Goal: Information Seeking & Learning: Learn about a topic

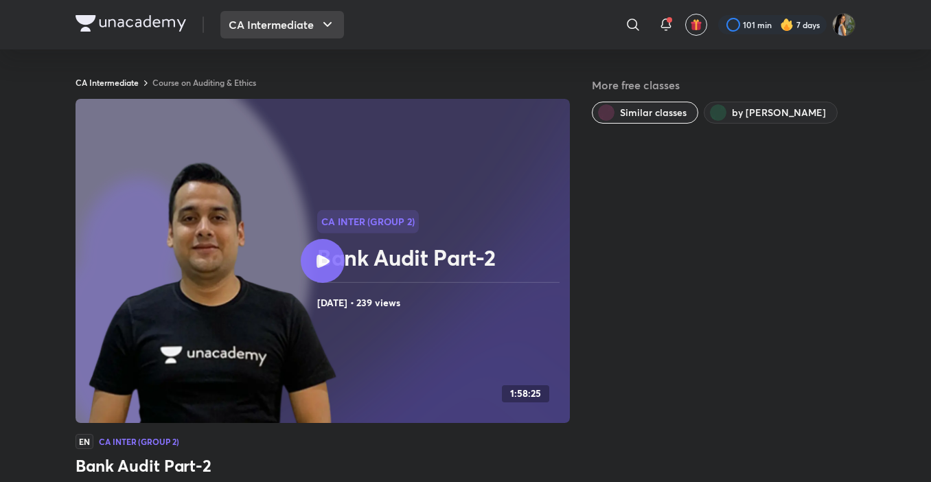
click at [320, 25] on icon "button" at bounding box center [327, 24] width 16 height 16
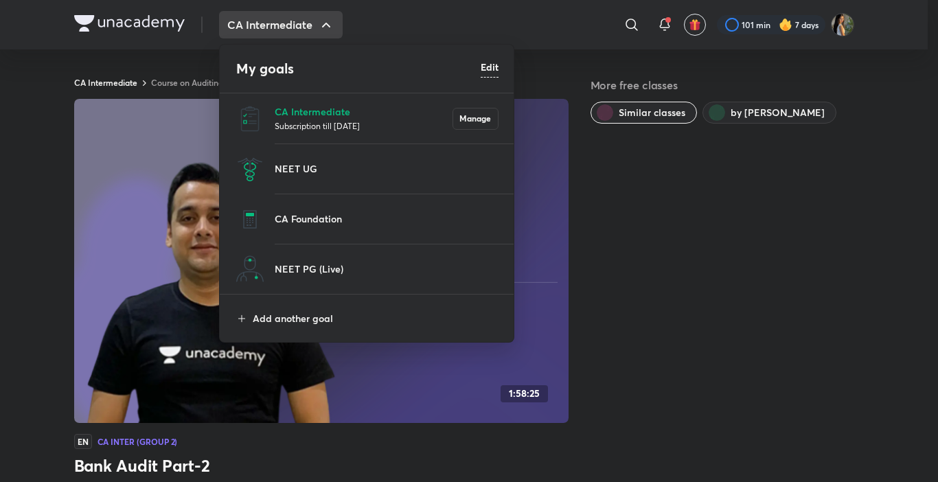
click at [274, 119] on li "CA Intermediate Subscription till [DATE] Manage" at bounding box center [367, 118] width 295 height 50
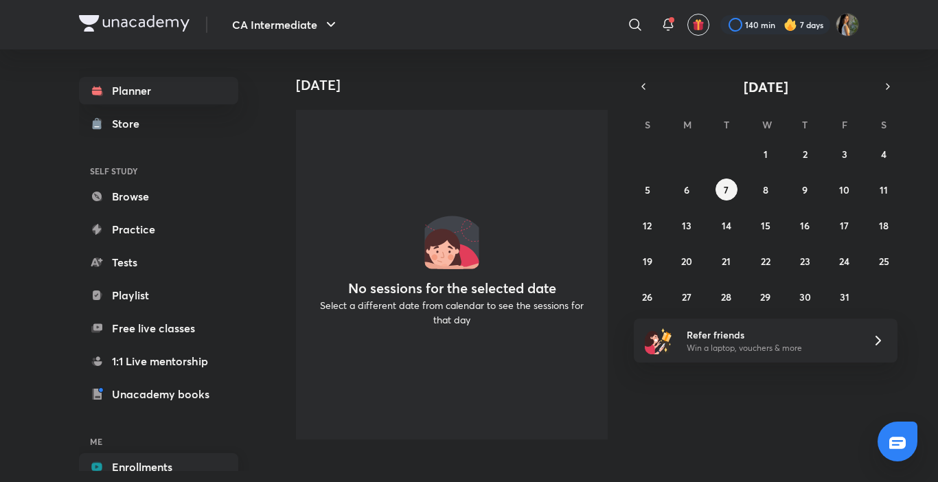
click at [143, 454] on link "Enrollments" at bounding box center [158, 466] width 159 height 27
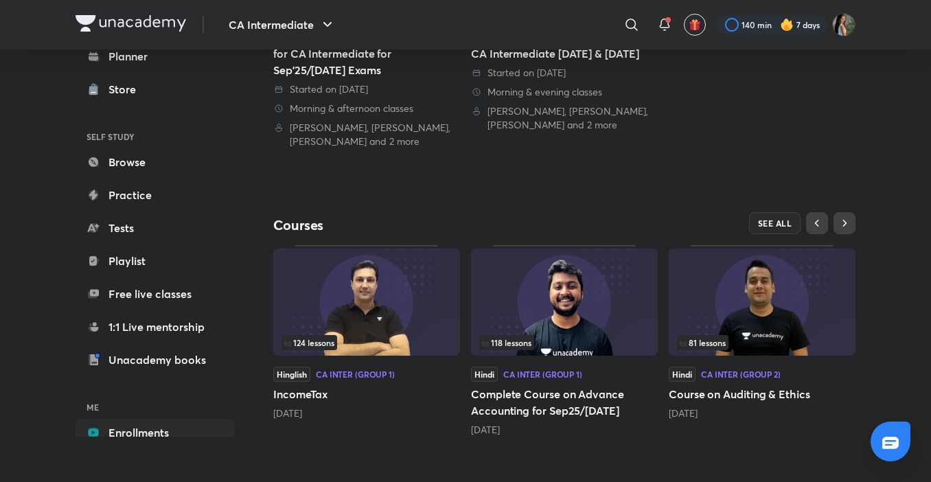
scroll to position [340, 0]
click at [712, 340] on span "81 lessons" at bounding box center [703, 341] width 46 height 8
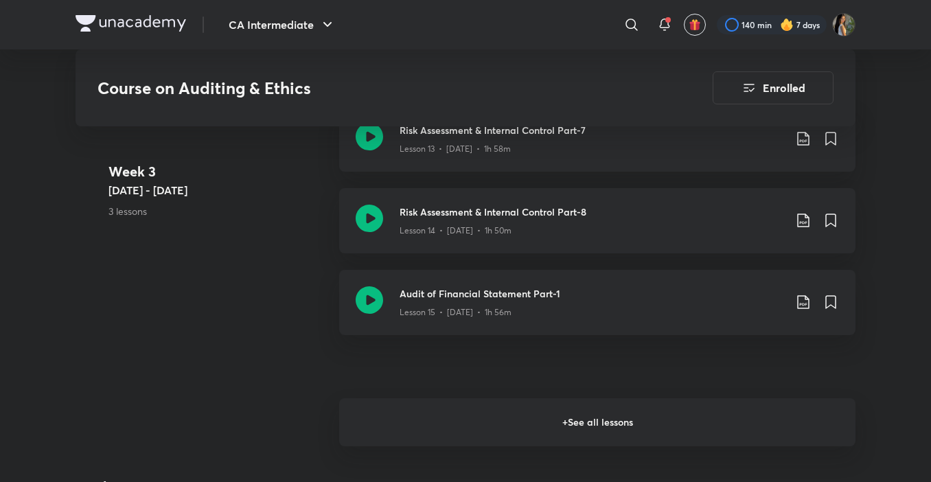
scroll to position [1949, 0]
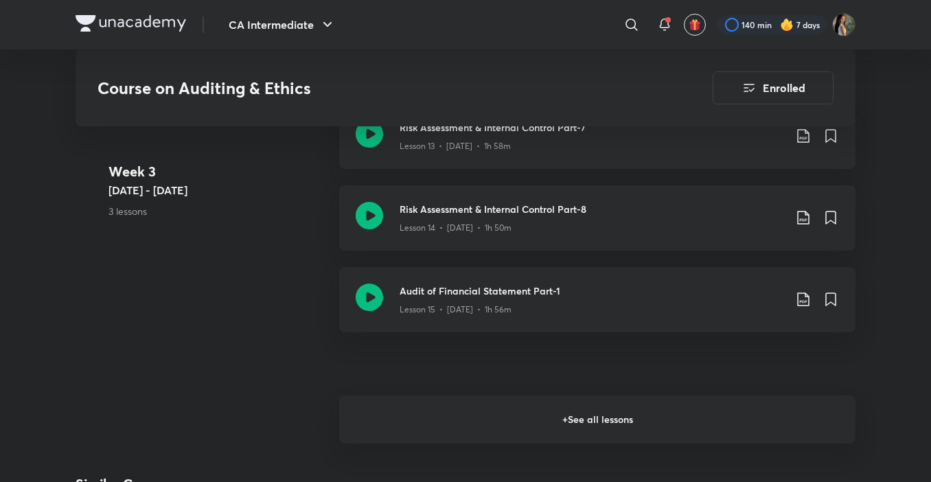
click at [677, 438] on h6 "+ See all lessons" at bounding box center [597, 419] width 516 height 48
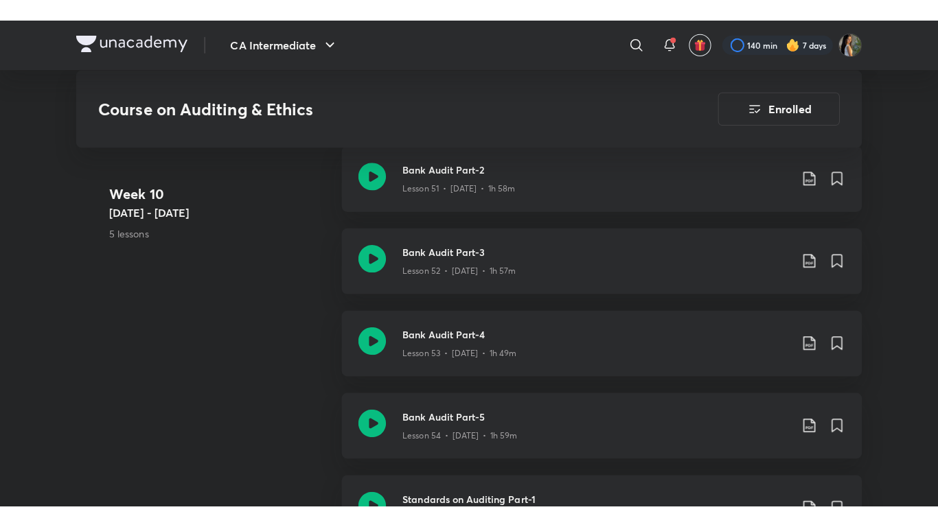
scroll to position [5546, 0]
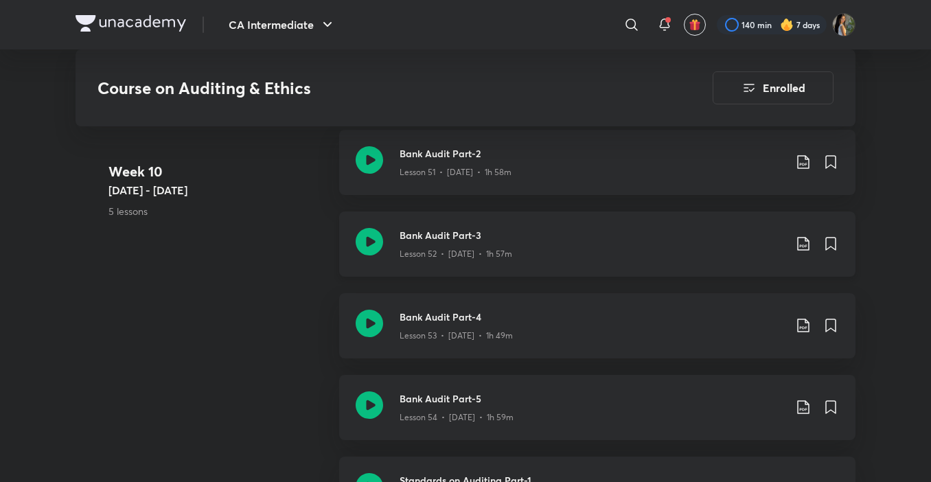
click at [614, 240] on h3 "Bank Audit Part-3" at bounding box center [591, 235] width 384 height 14
